Goal: Find specific page/section: Find specific page/section

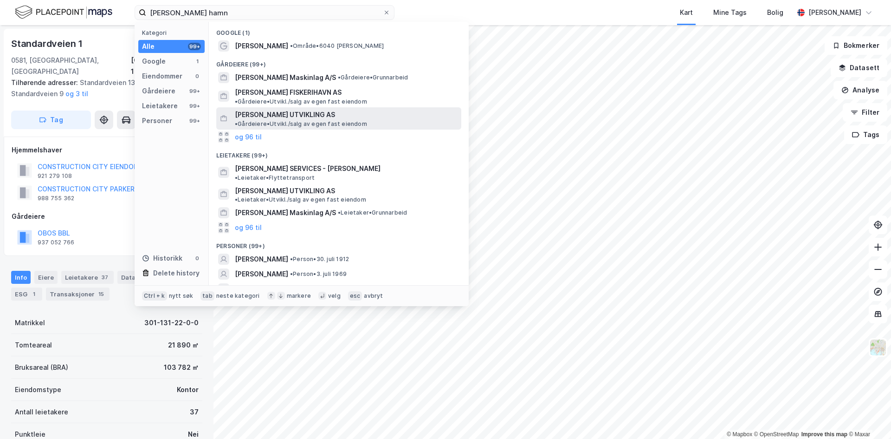
type input "[PERSON_NAME] hamn"
click at [310, 112] on span "[PERSON_NAME] UTVIKLING AS" at bounding box center [285, 114] width 100 height 11
